Goal: Task Accomplishment & Management: Complete application form

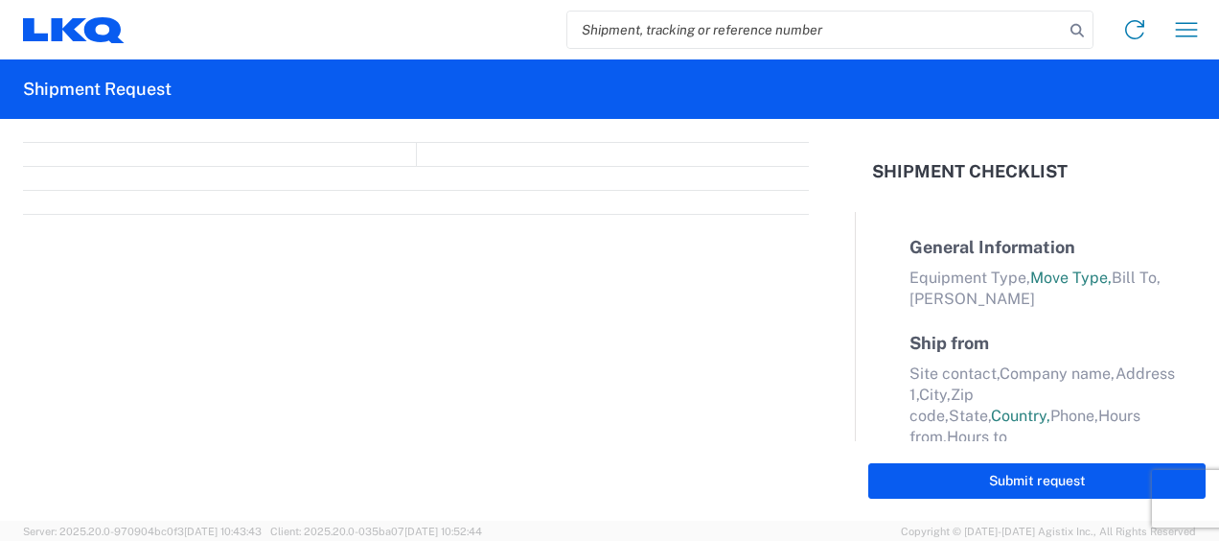
select select "FULL"
select select "LBS"
select select "IN"
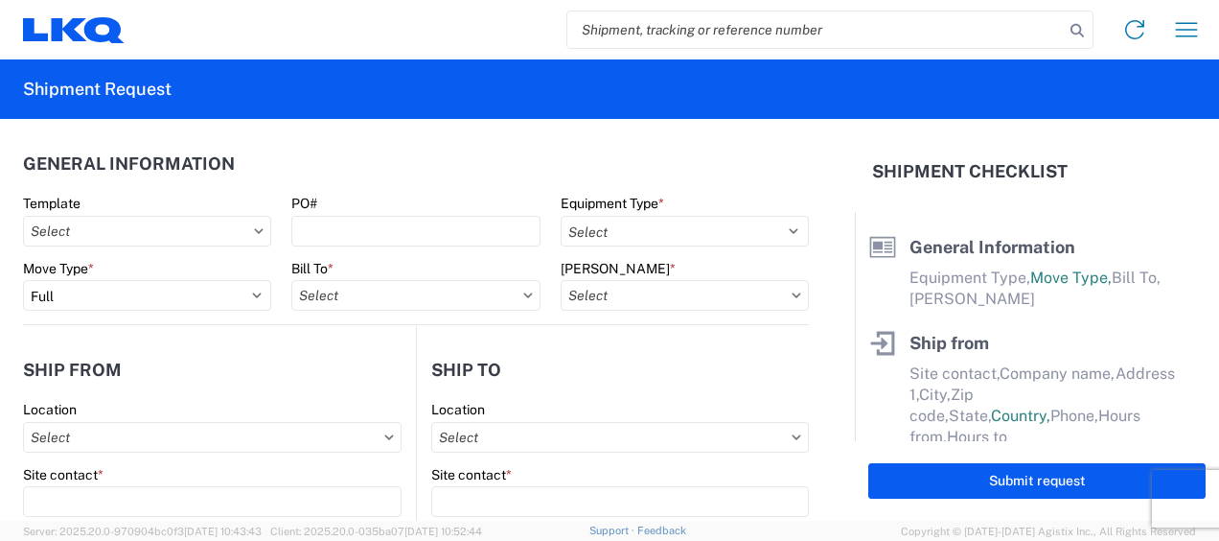
click at [652, 23] on input "search" at bounding box center [815, 30] width 497 height 36
type input "47382530"
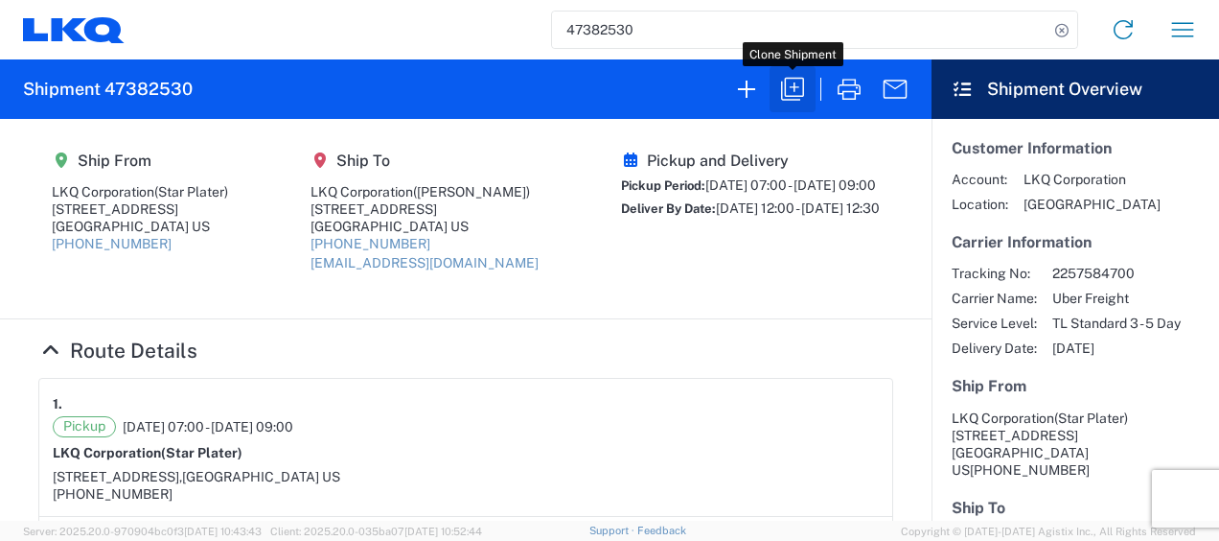
click at [804, 79] on icon "button" at bounding box center [792, 89] width 31 height 31
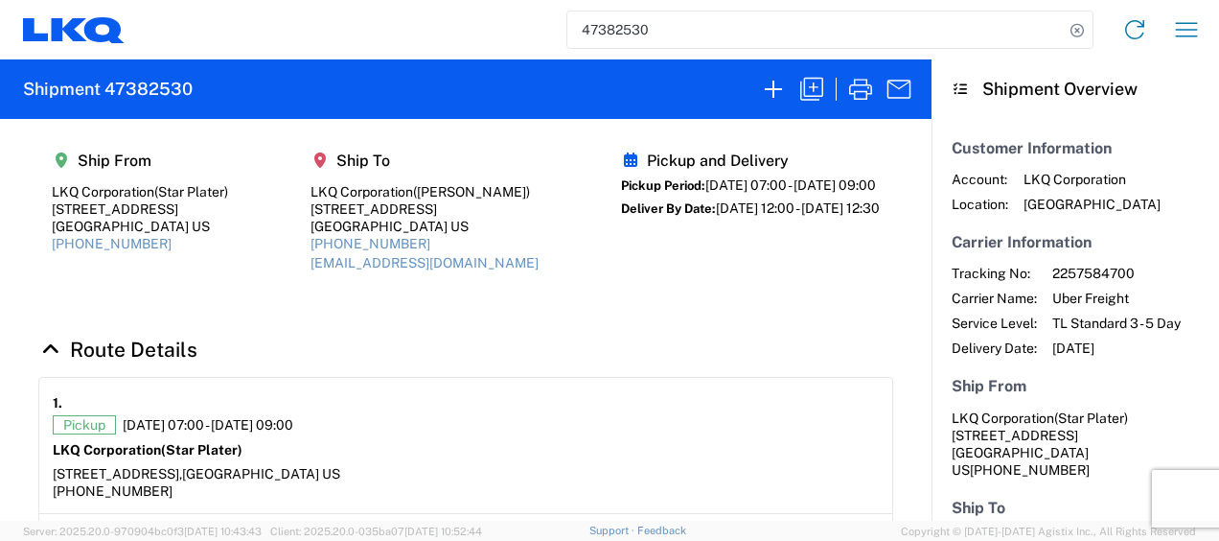
select select "FULL"
select select "US"
select select "LBS"
select select "IN"
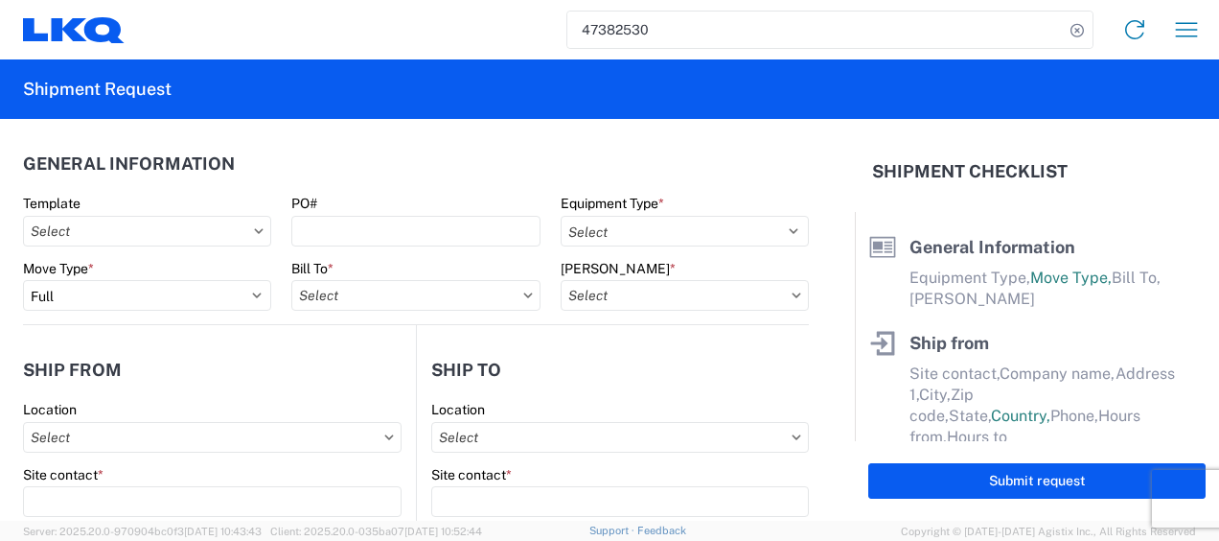
select select "STDV"
type input "Star Plater"
type input "LKQ Corporation"
type input "[STREET_ADDRESS]"
type input "Newnan"
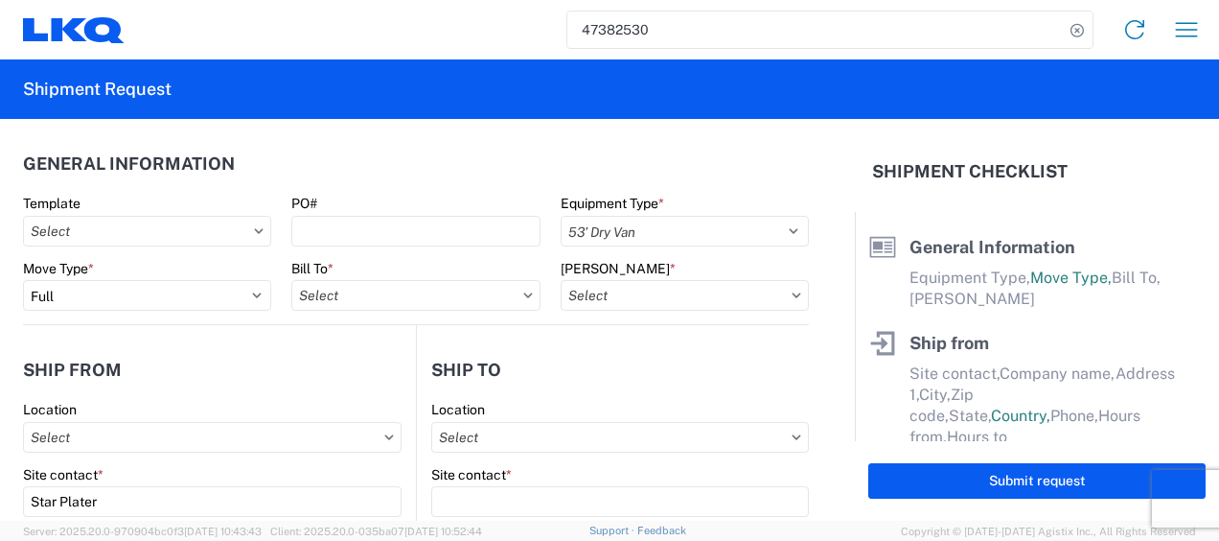
type input "30265"
type input "[PERSON_NAME]"
type input "LKQ Corporation"
type input "[STREET_ADDRESS]"
type input "[GEOGRAPHIC_DATA]"
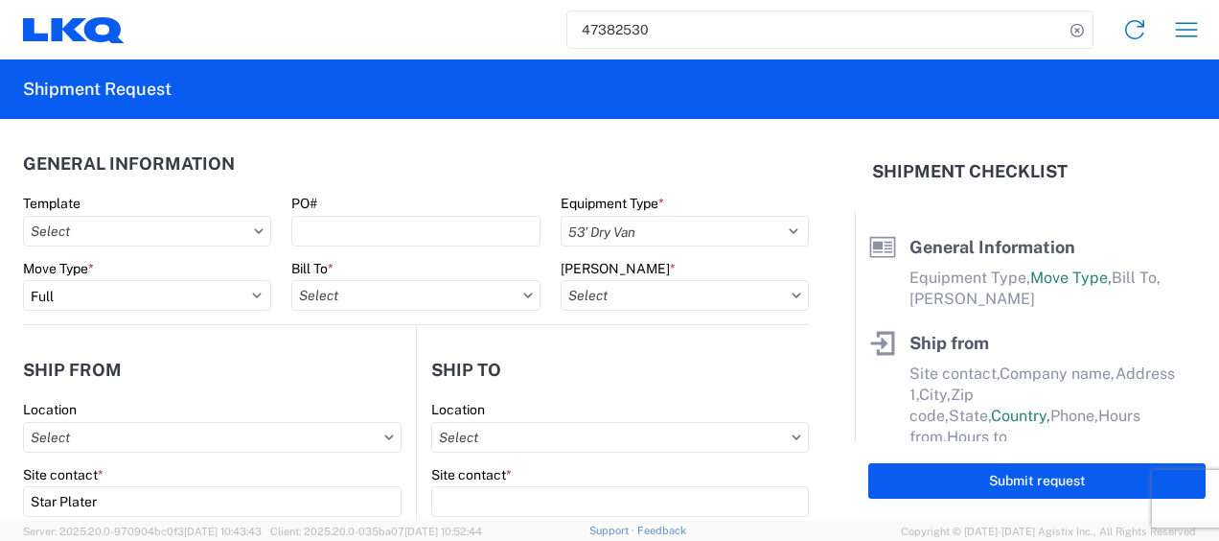
type input "30336"
type input "[EMAIL_ADDRESS][DOMAIN_NAME]"
type input "Star Plater"
type input "[EMAIL_ADDRESS][DOMAIN_NAME]"
type input "6788549960"
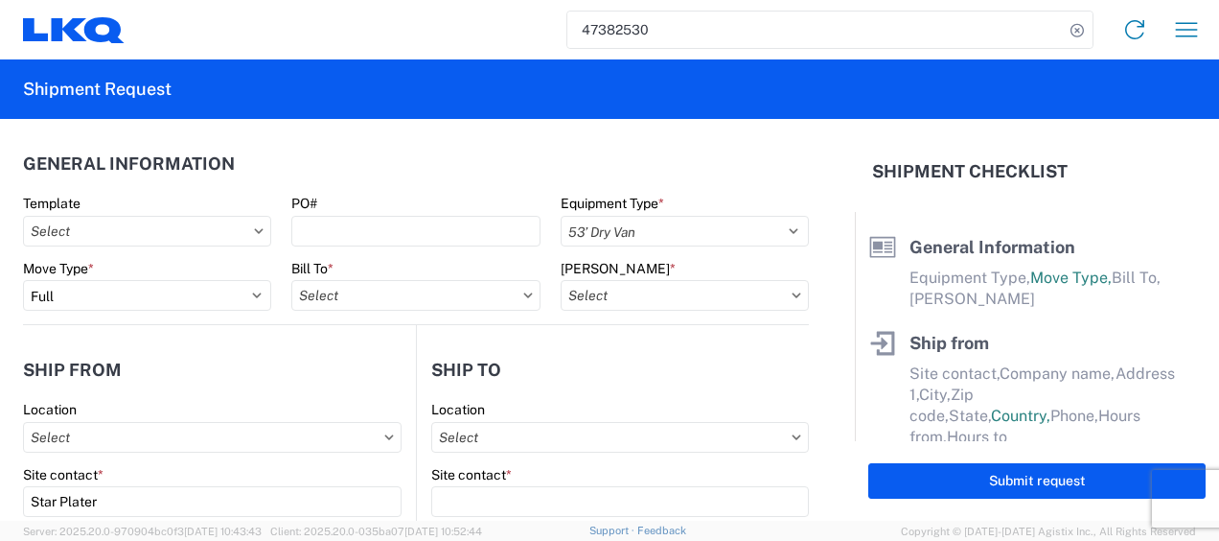
type input "[DATE]"
type textarea "Please arrive on time. Lunch is from 11a-12p. Receiving facility stops receivin…"
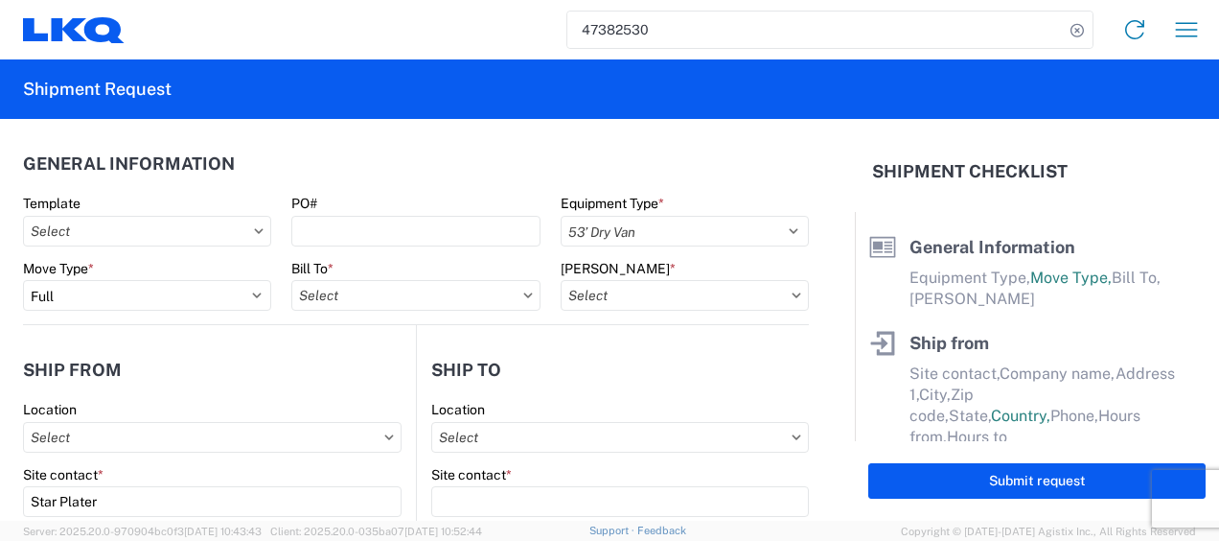
type input "45000"
type input "Engines, Transmissions"
type input "1"
type input "4"
type input "0.67"
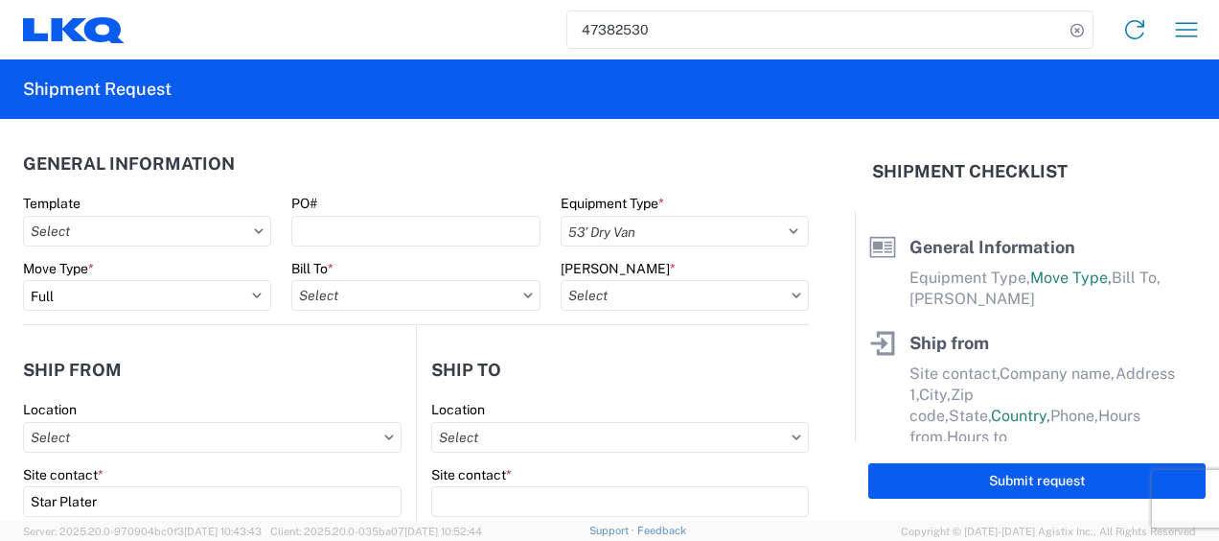
type input "0.67"
select select "FT"
select select "US"
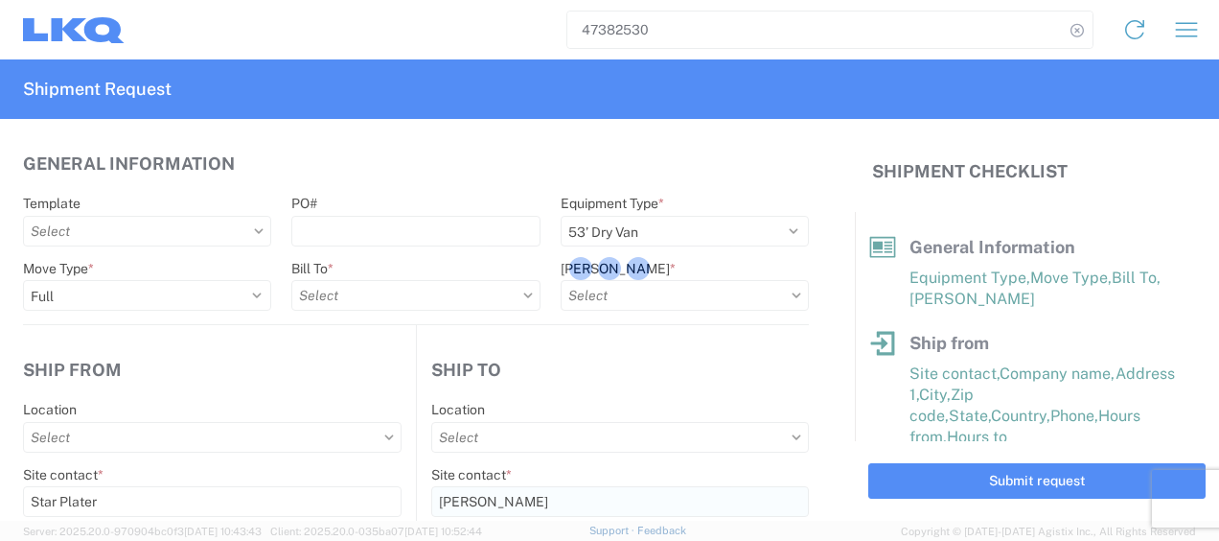
type input "1772 - LKQ Atlanta Core Newnan"
type input "1634 - [GEOGRAPHIC_DATA] - [PERSON_NAME] - Boat Rock"
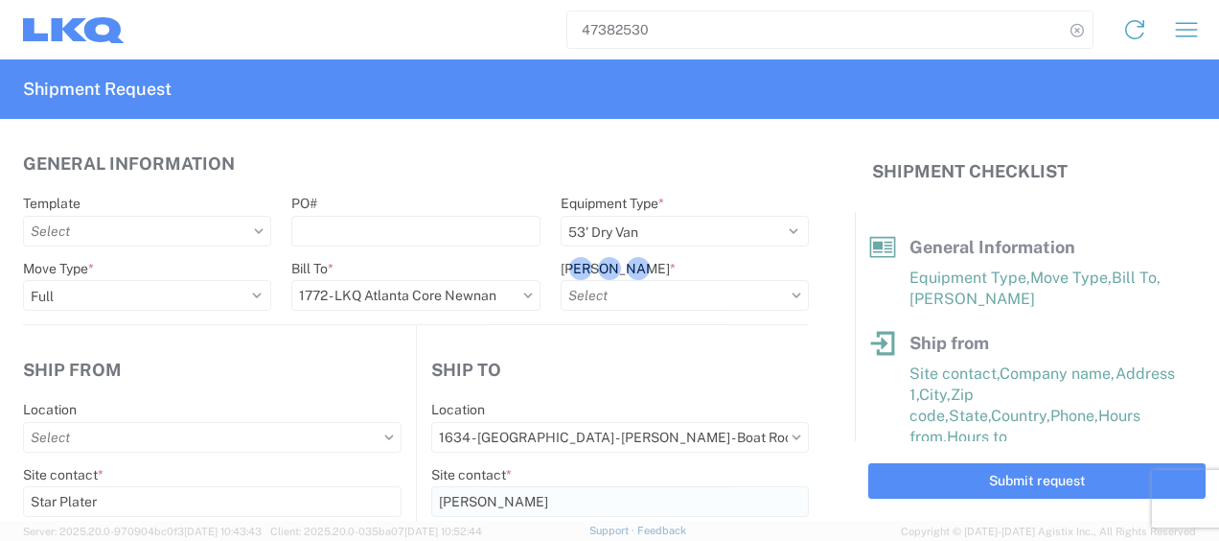
type input "1772-6300-66000-0000 - 1772 Freight Out"
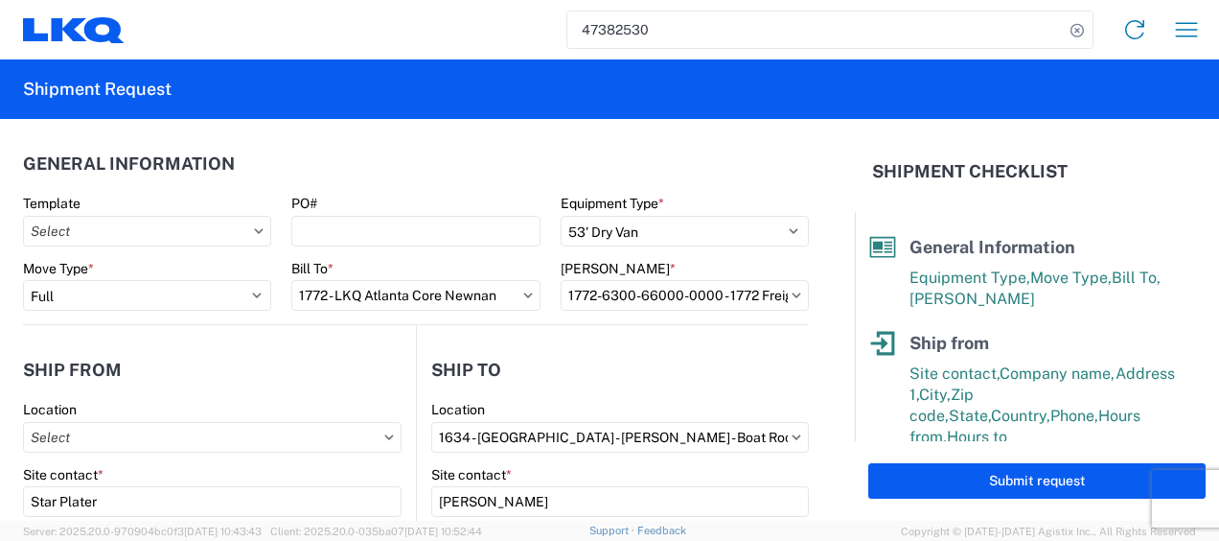
type input "1772 - LKQ Atlanta Core Newnan"
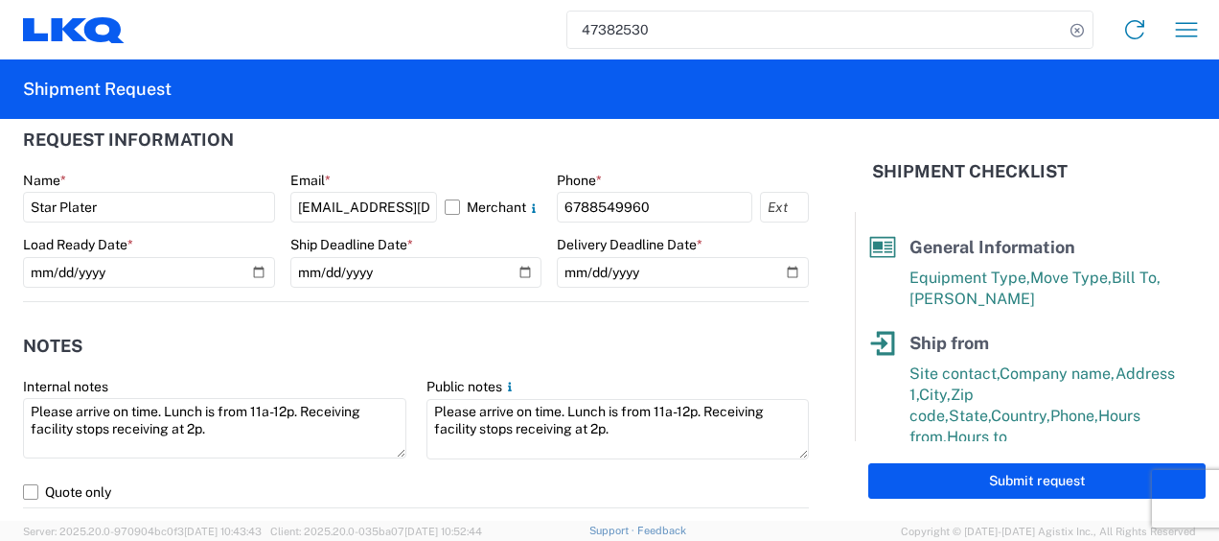
scroll to position [1150, 0]
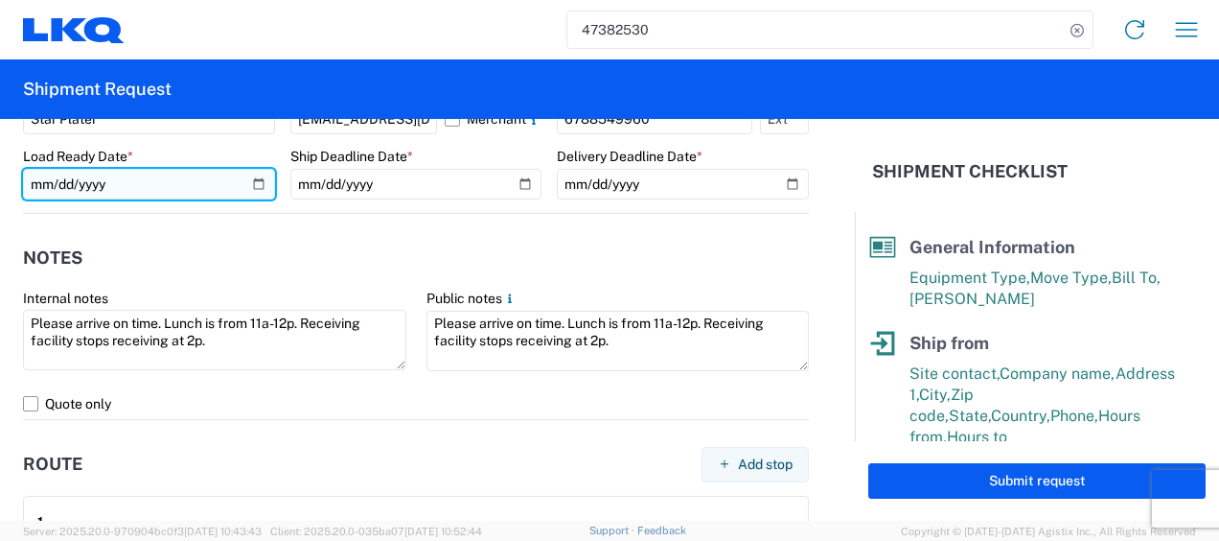
click at [41, 184] on input "[DATE]" at bounding box center [149, 184] width 252 height 31
type input "[DATE]"
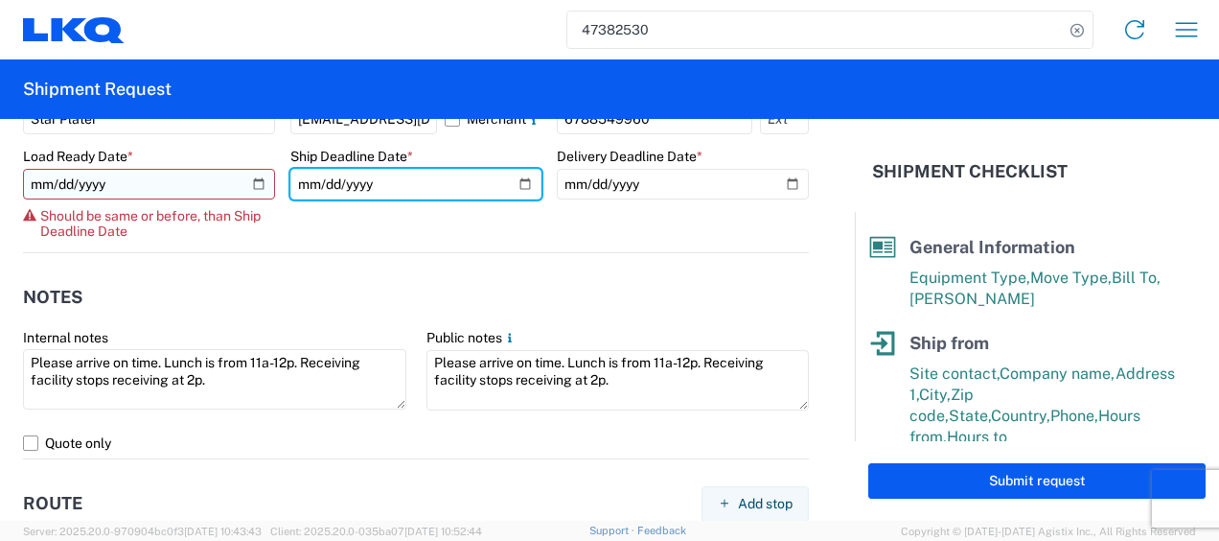
type input "[DATE]"
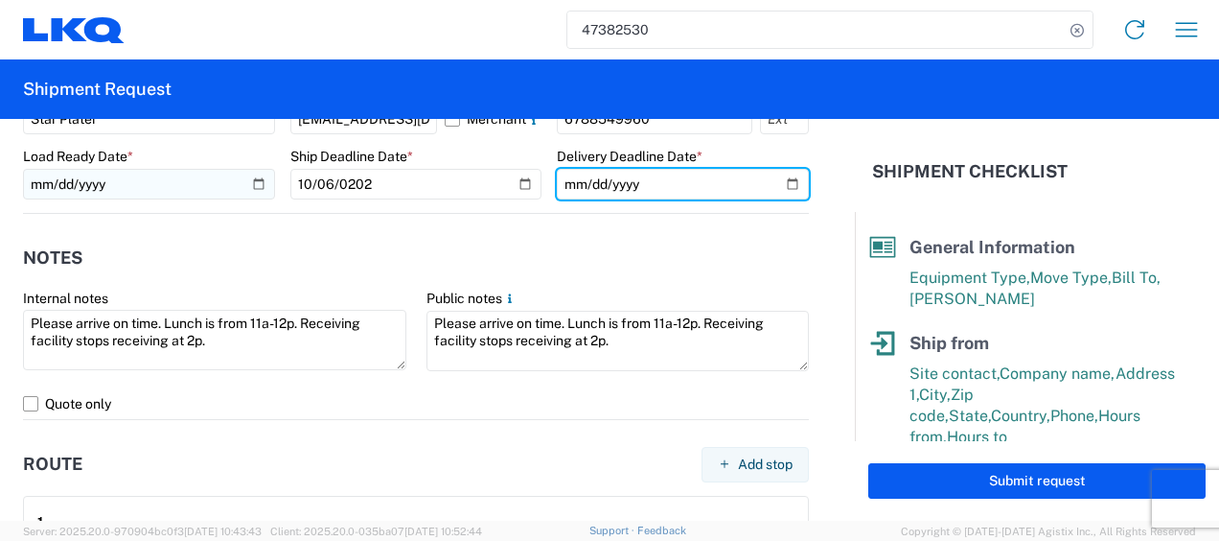
type input "[DATE]"
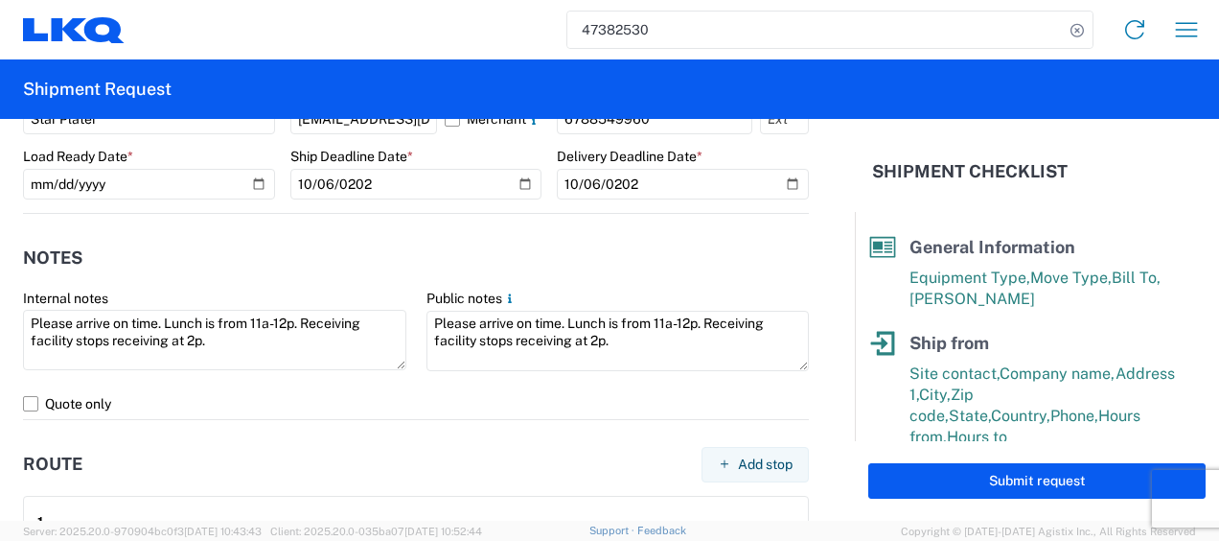
drag, startPoint x: 222, startPoint y: 216, endPoint x: 288, endPoint y: 229, distance: 66.6
click at [224, 216] on agx-notes "Notes Internal notes Please arrive on time. Lunch is from 11a-12p. Receiving fa…" at bounding box center [416, 317] width 786 height 206
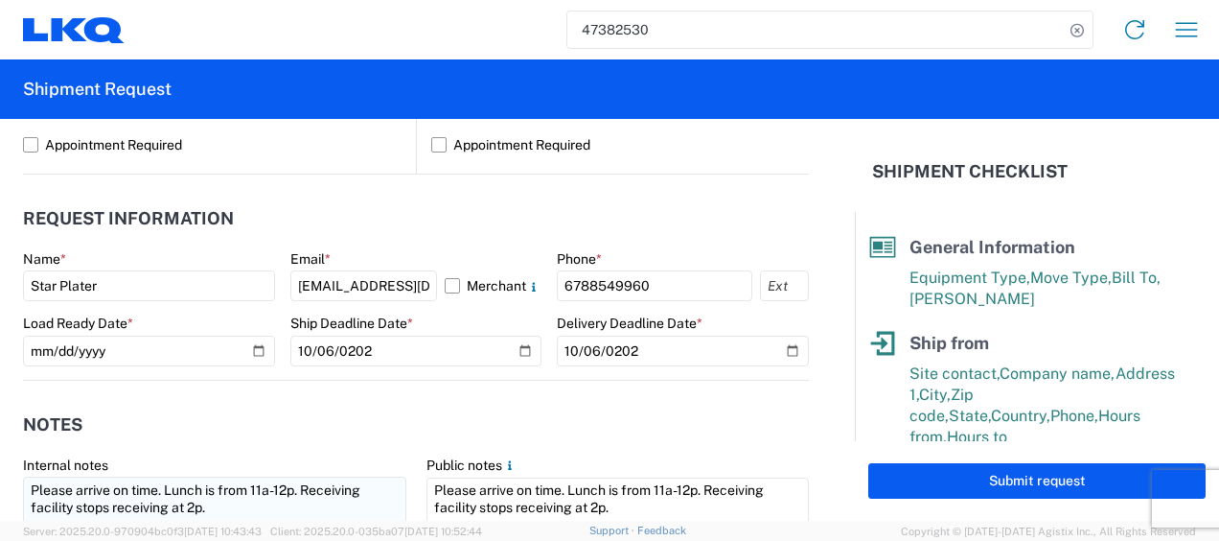
scroll to position [959, 0]
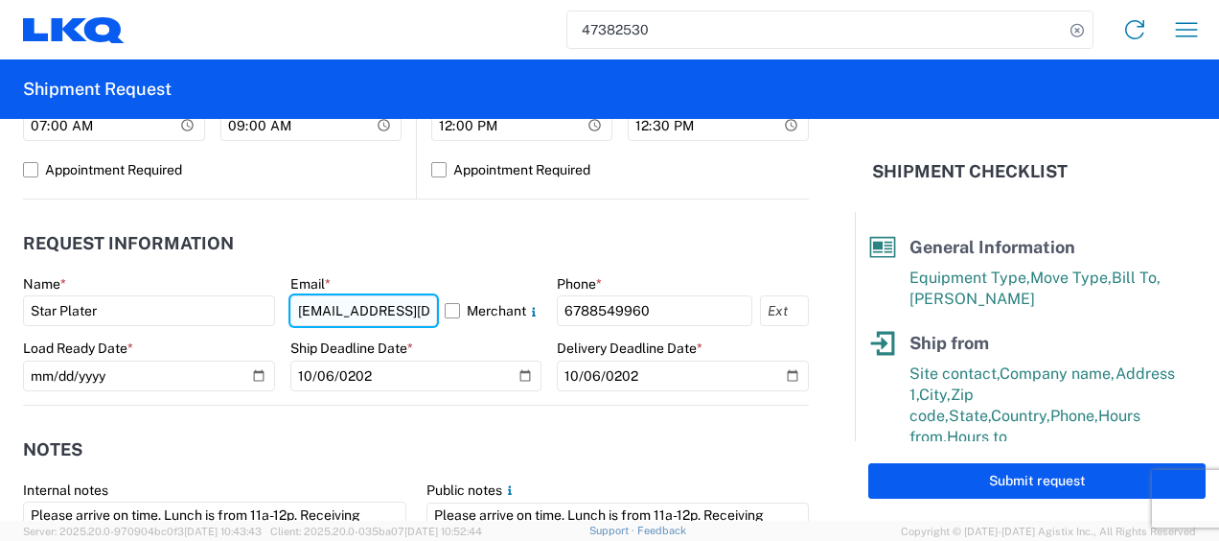
click at [418, 308] on input "[EMAIL_ADDRESS][DOMAIN_NAME]" at bounding box center [364, 310] width 148 height 31
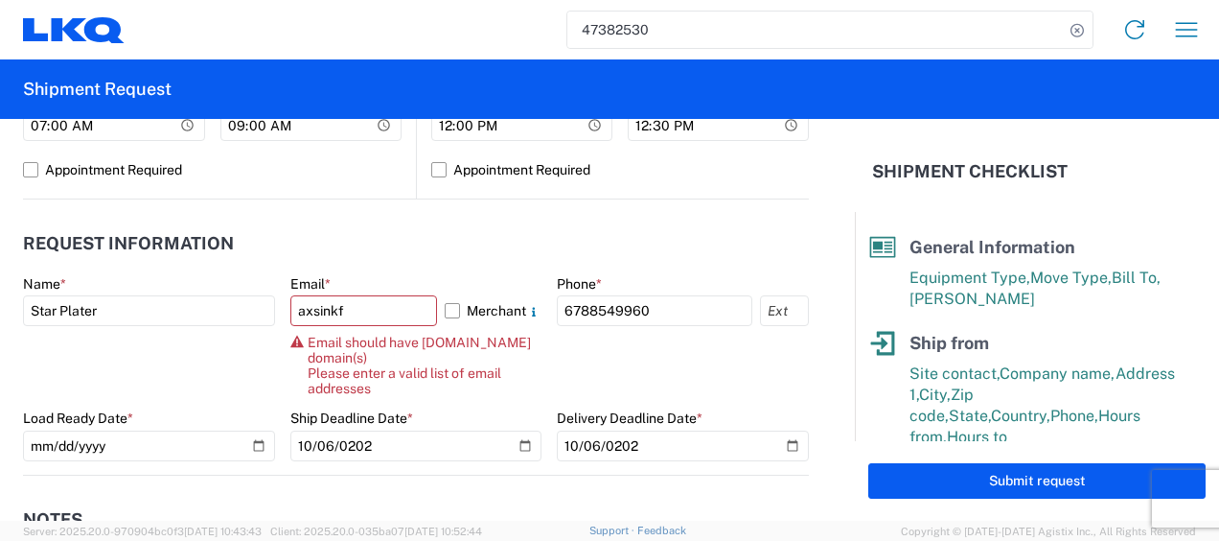
click at [537, 219] on agx-request-info "Request Information Name * Star Plater Email * axsinkf Merchant Email should ha…" at bounding box center [416, 337] width 786 height 276
click at [405, 320] on input "axsinkf" at bounding box center [364, 310] width 148 height 31
type input "[EMAIL_ADDRESS][DOMAIN_NAME]"
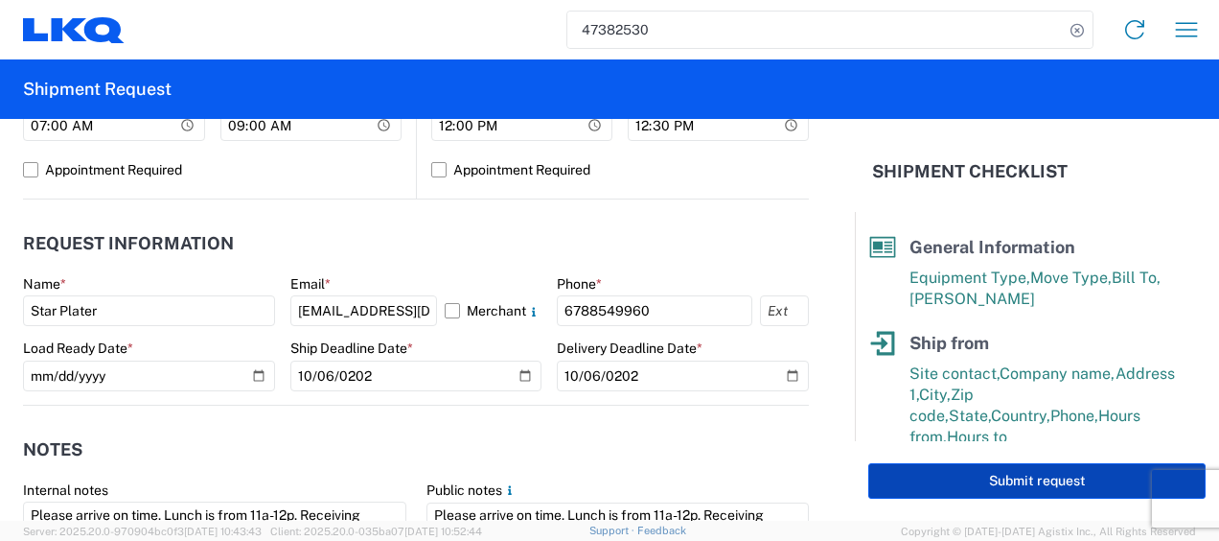
click at [961, 472] on button "Submit request" at bounding box center [1036, 480] width 337 height 35
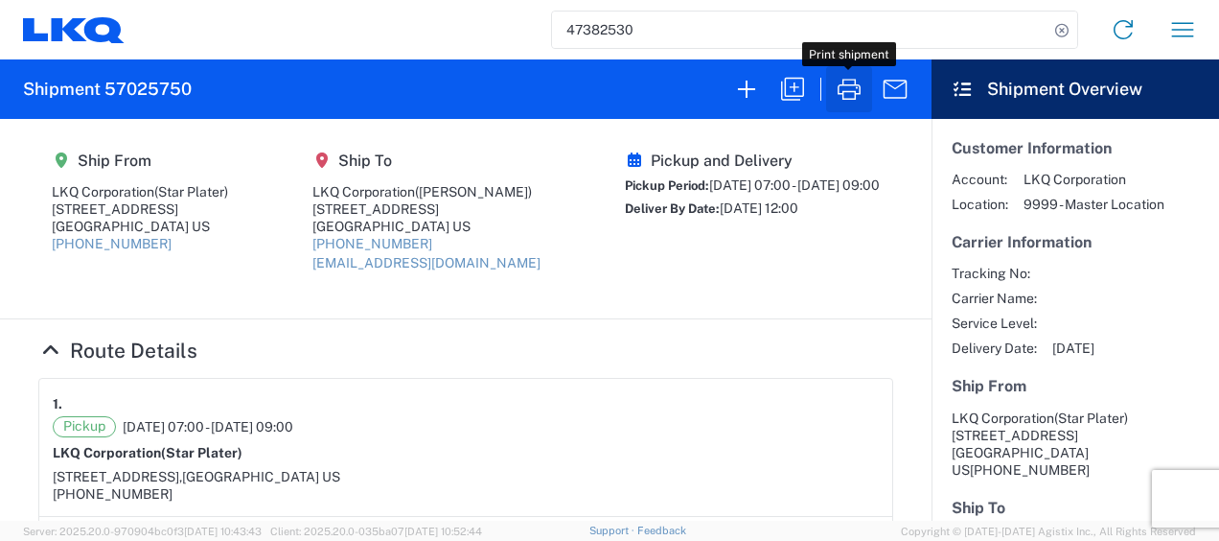
click at [851, 92] on icon "button" at bounding box center [849, 89] width 31 height 31
